Goal: Task Accomplishment & Management: Manage account settings

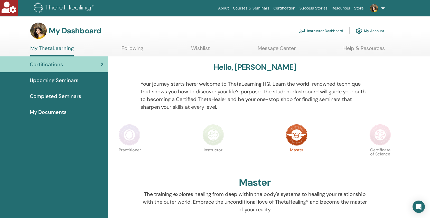
click at [325, 30] on link "Instructor Dashboard" at bounding box center [321, 30] width 44 height 11
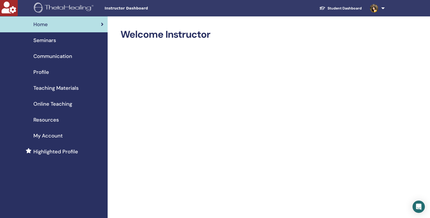
click at [41, 42] on span "Seminars" at bounding box center [44, 40] width 23 height 8
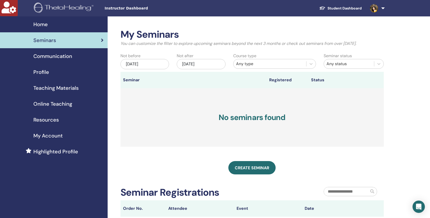
click at [40, 73] on span "Profile" at bounding box center [41, 72] width 16 height 8
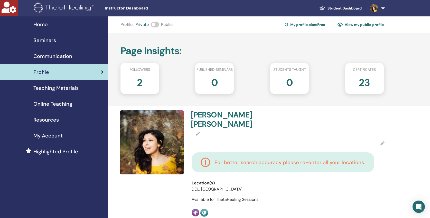
click at [155, 24] on span at bounding box center [155, 25] width 8 height 6
